Goal: Check status: Check status

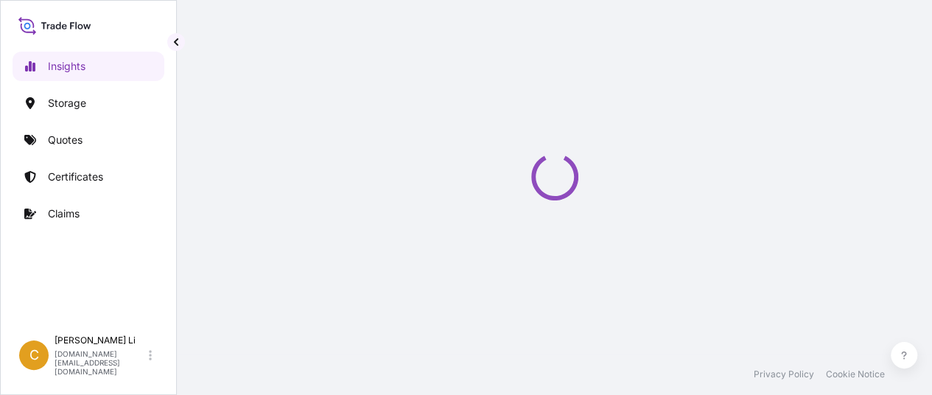
select select "2025"
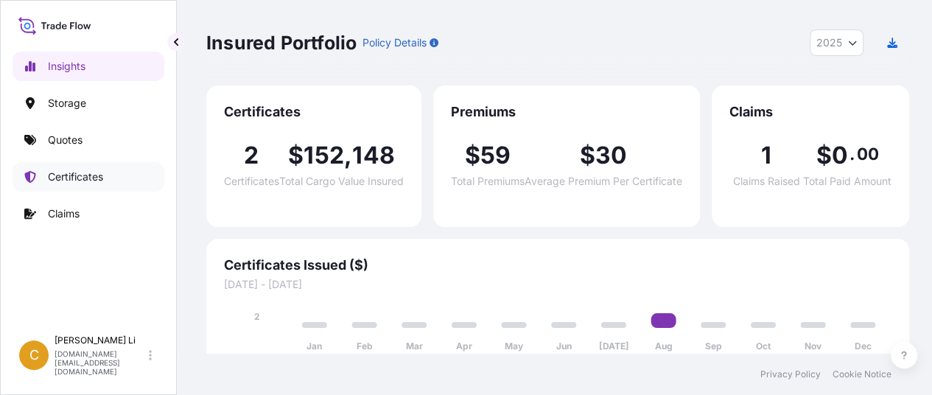
click at [71, 176] on p "Certificates" at bounding box center [75, 176] width 55 height 15
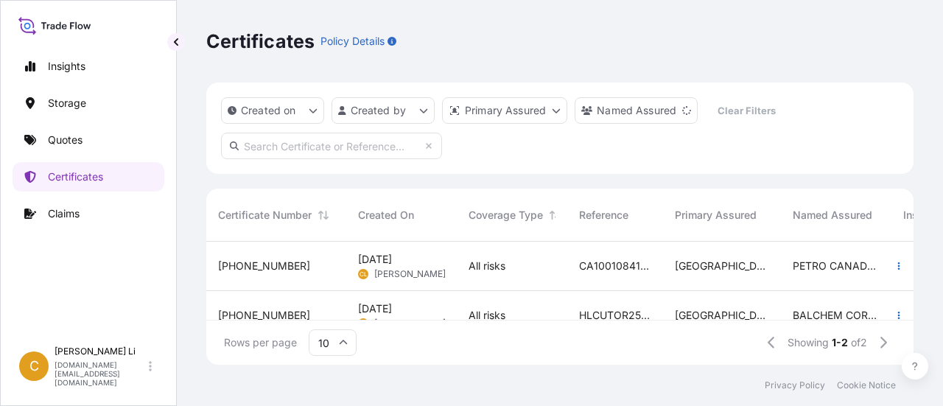
scroll to position [31, 0]
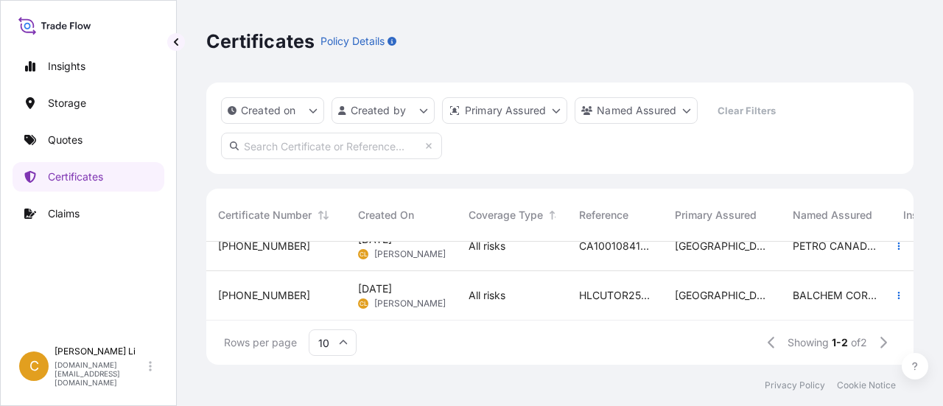
click at [380, 284] on span "[DATE]" at bounding box center [375, 288] width 34 height 15
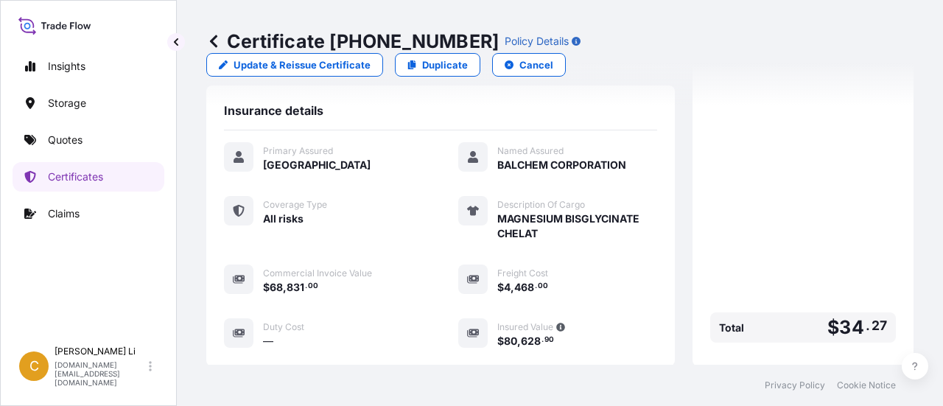
scroll to position [524, 0]
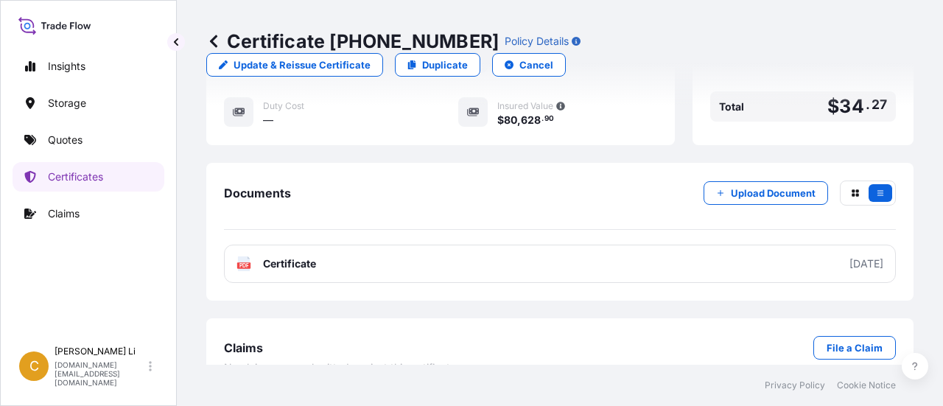
click at [314, 387] on footer "Privacy Policy Cookie Notice" at bounding box center [560, 385] width 766 height 41
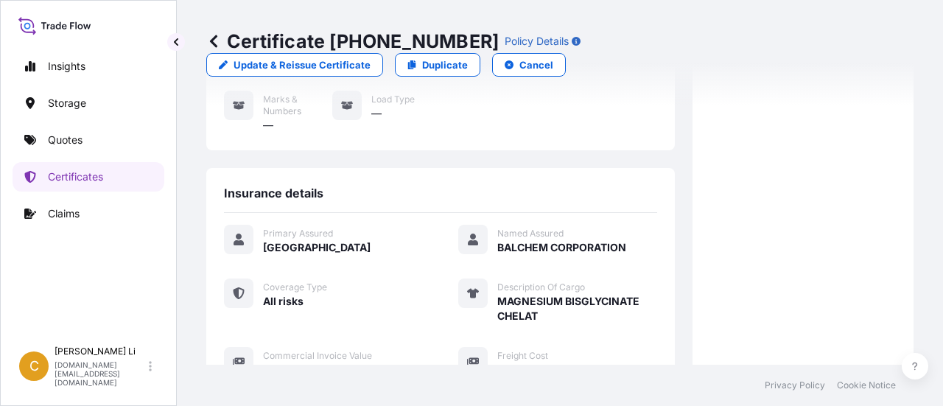
scroll to position [442, 0]
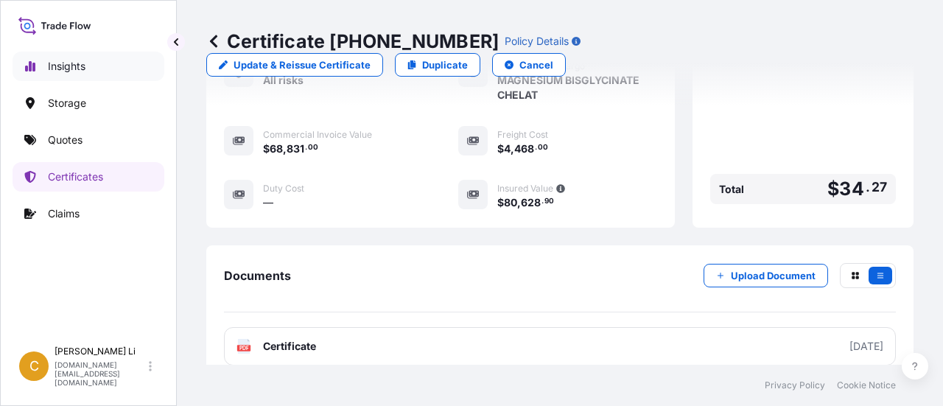
click at [55, 66] on p "Insights" at bounding box center [67, 66] width 38 height 15
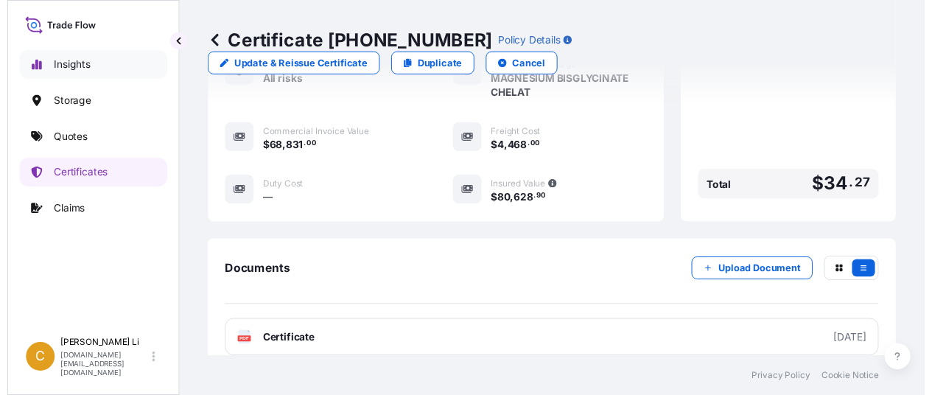
scroll to position [15, 0]
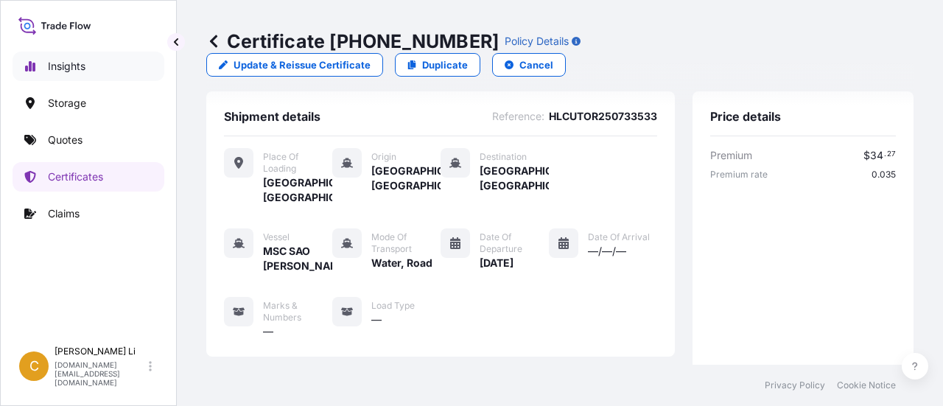
select select "2025"
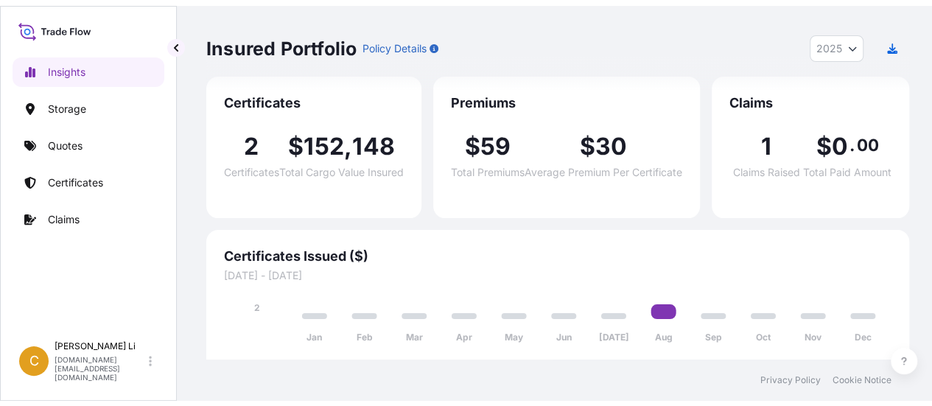
scroll to position [0, 0]
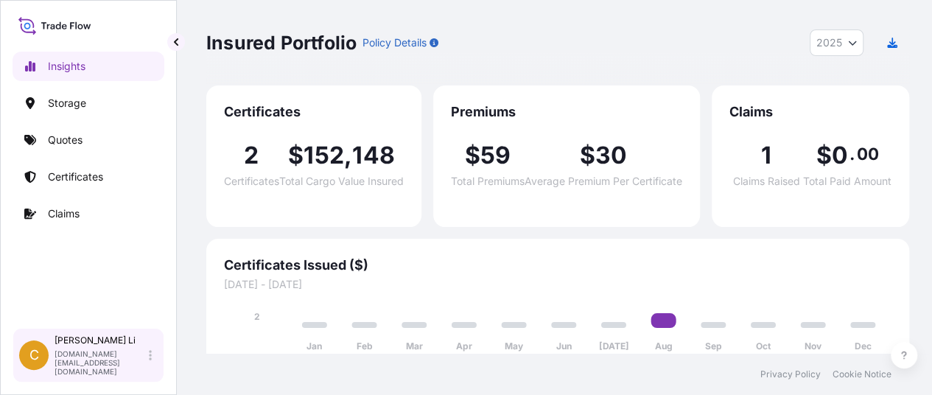
click at [141, 376] on div "[PERSON_NAME] [DOMAIN_NAME][EMAIL_ADDRESS][DOMAIN_NAME]" at bounding box center [106, 354] width 103 height 41
